Goal: Task Accomplishment & Management: Use online tool/utility

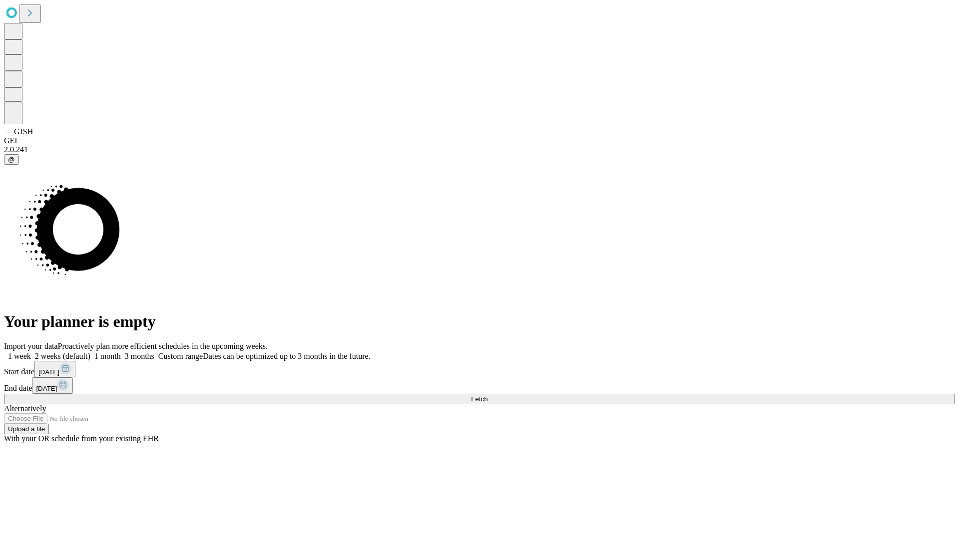
click at [487, 395] on span "Fetch" at bounding box center [479, 398] width 16 height 7
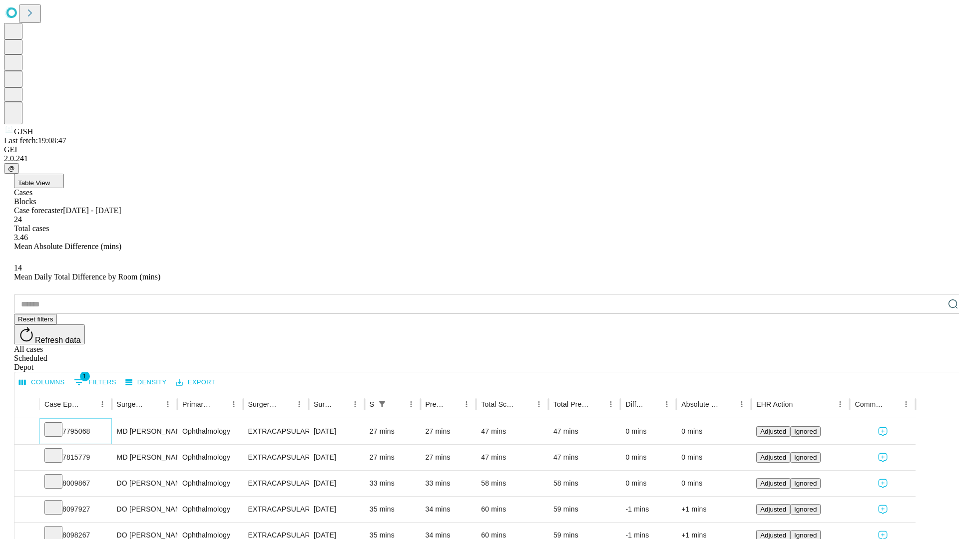
click at [58, 424] on icon at bounding box center [53, 429] width 10 height 10
